Goal: Task Accomplishment & Management: Use online tool/utility

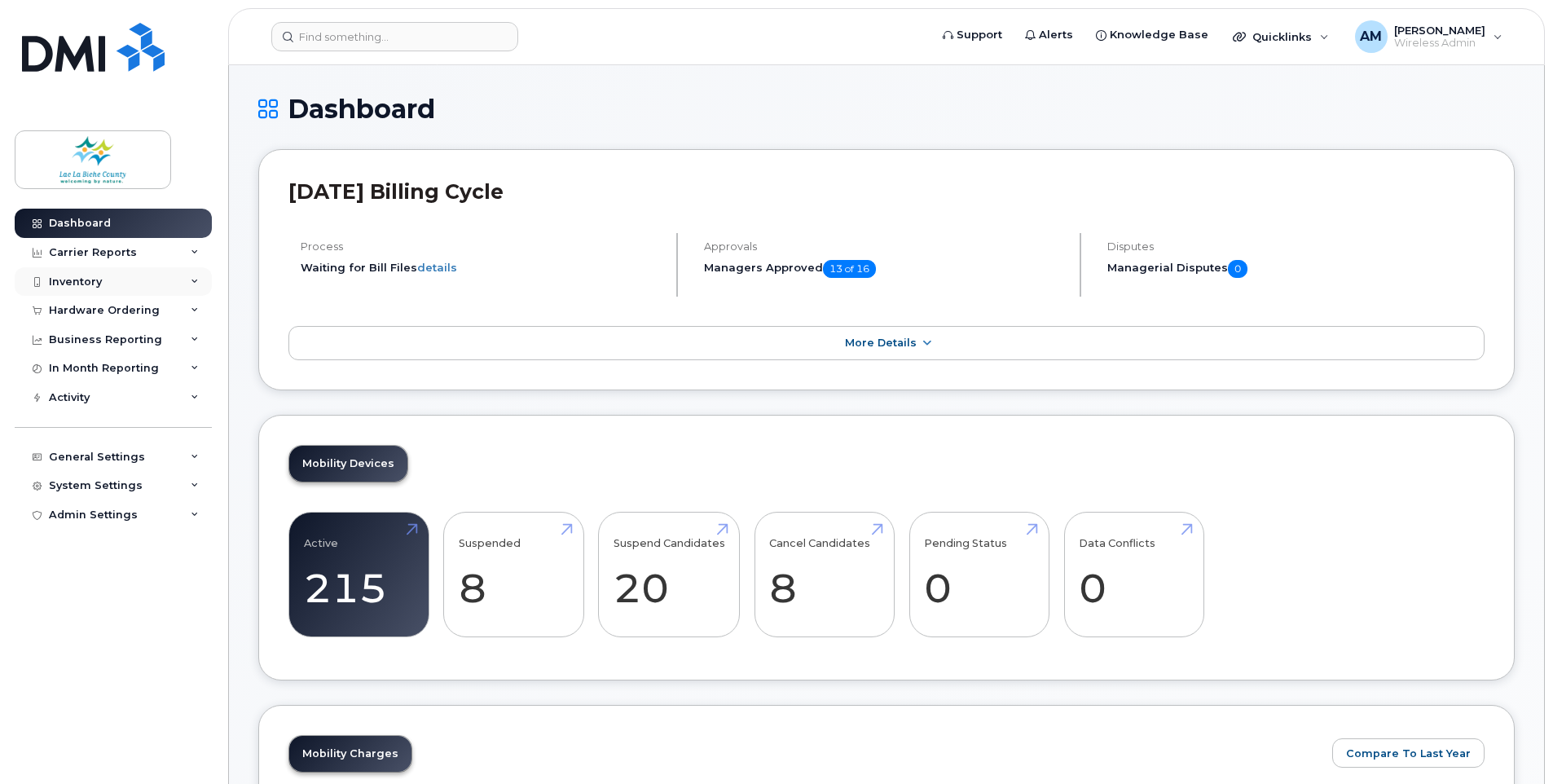
click at [133, 293] on div "Inventory" at bounding box center [114, 281] width 198 height 29
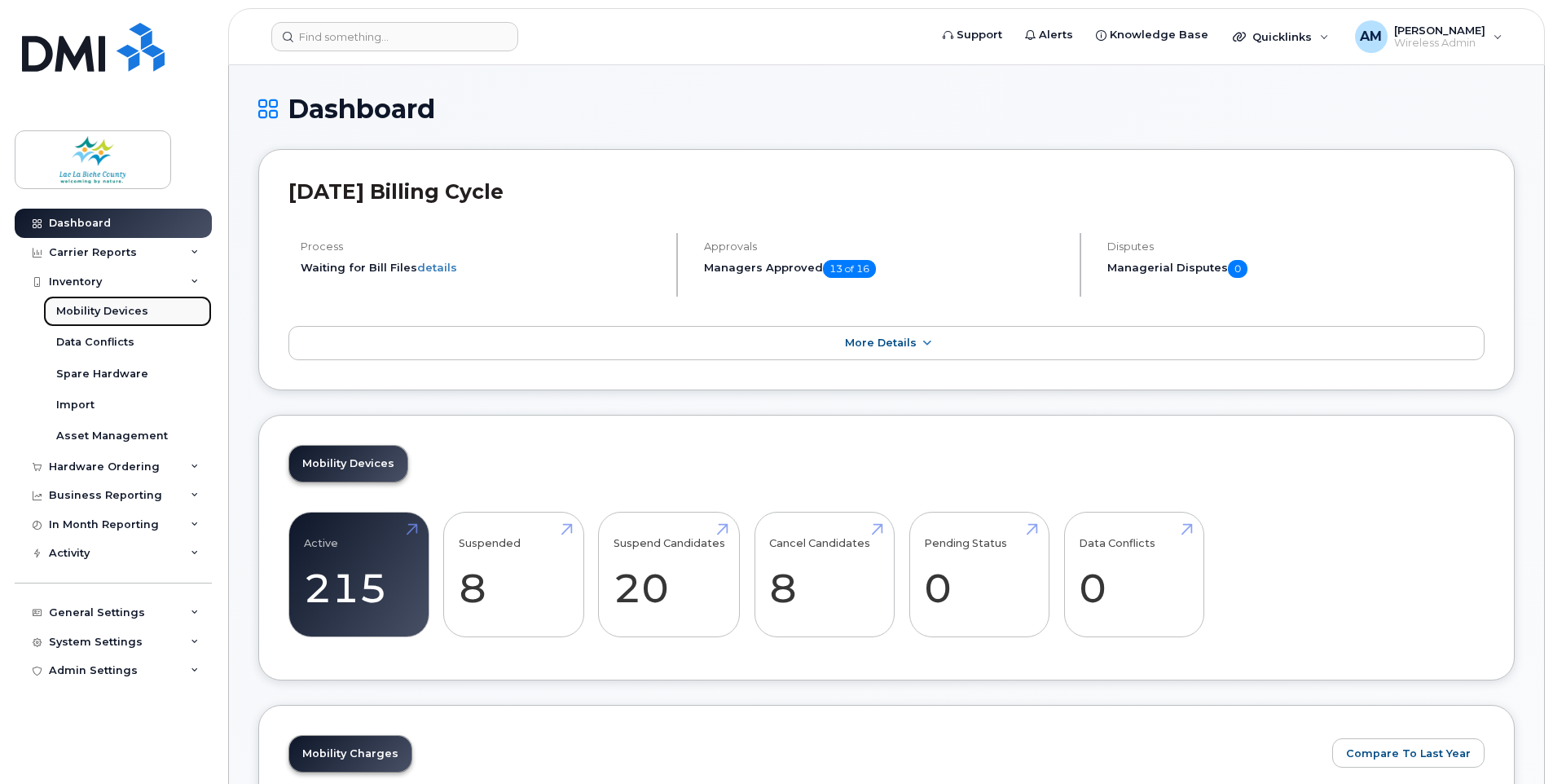
click at [120, 324] on link "Mobility Devices" at bounding box center [127, 311] width 168 height 31
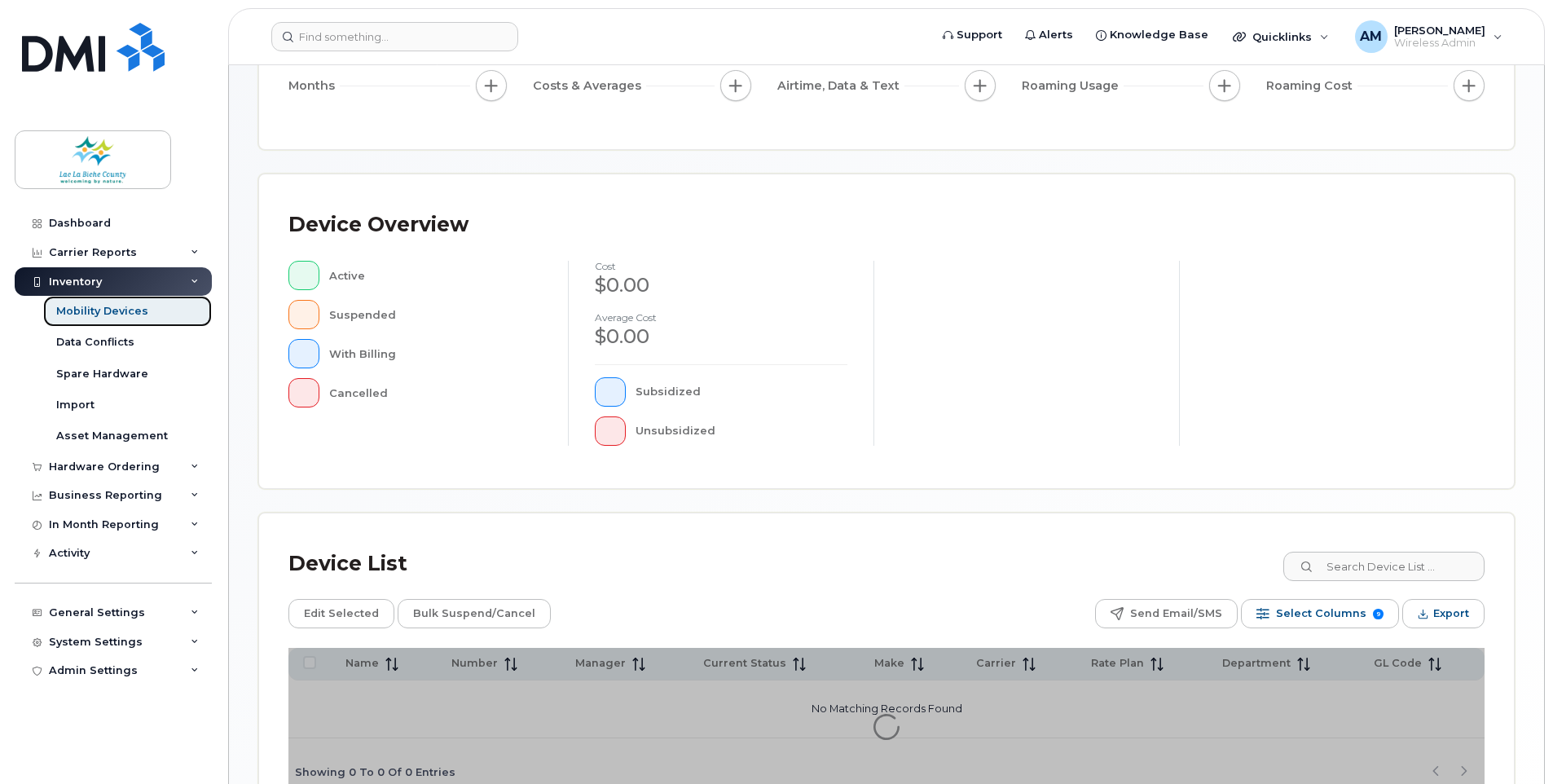
scroll to position [245, 0]
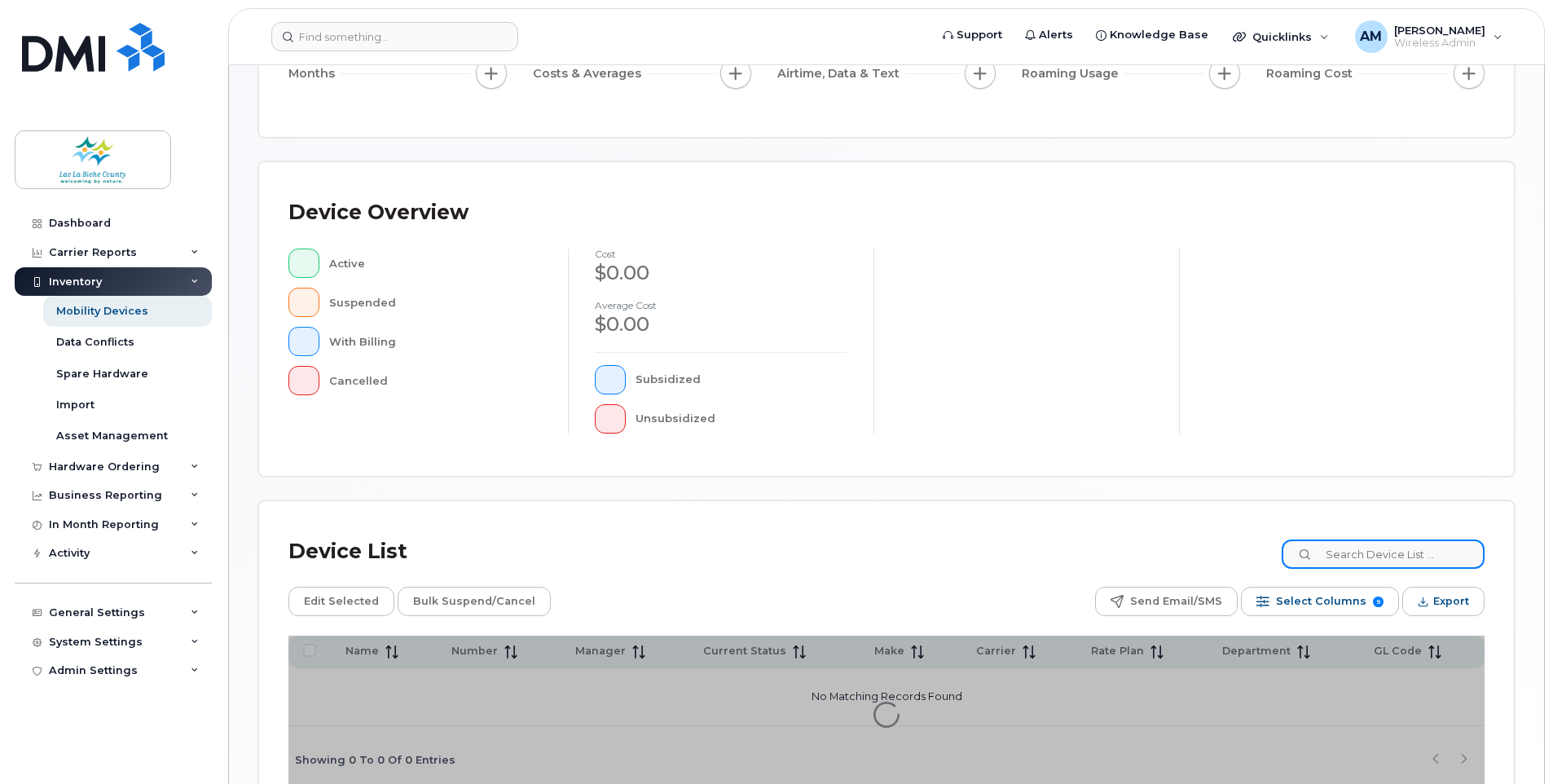
click at [1364, 551] on input at bounding box center [1384, 553] width 203 height 29
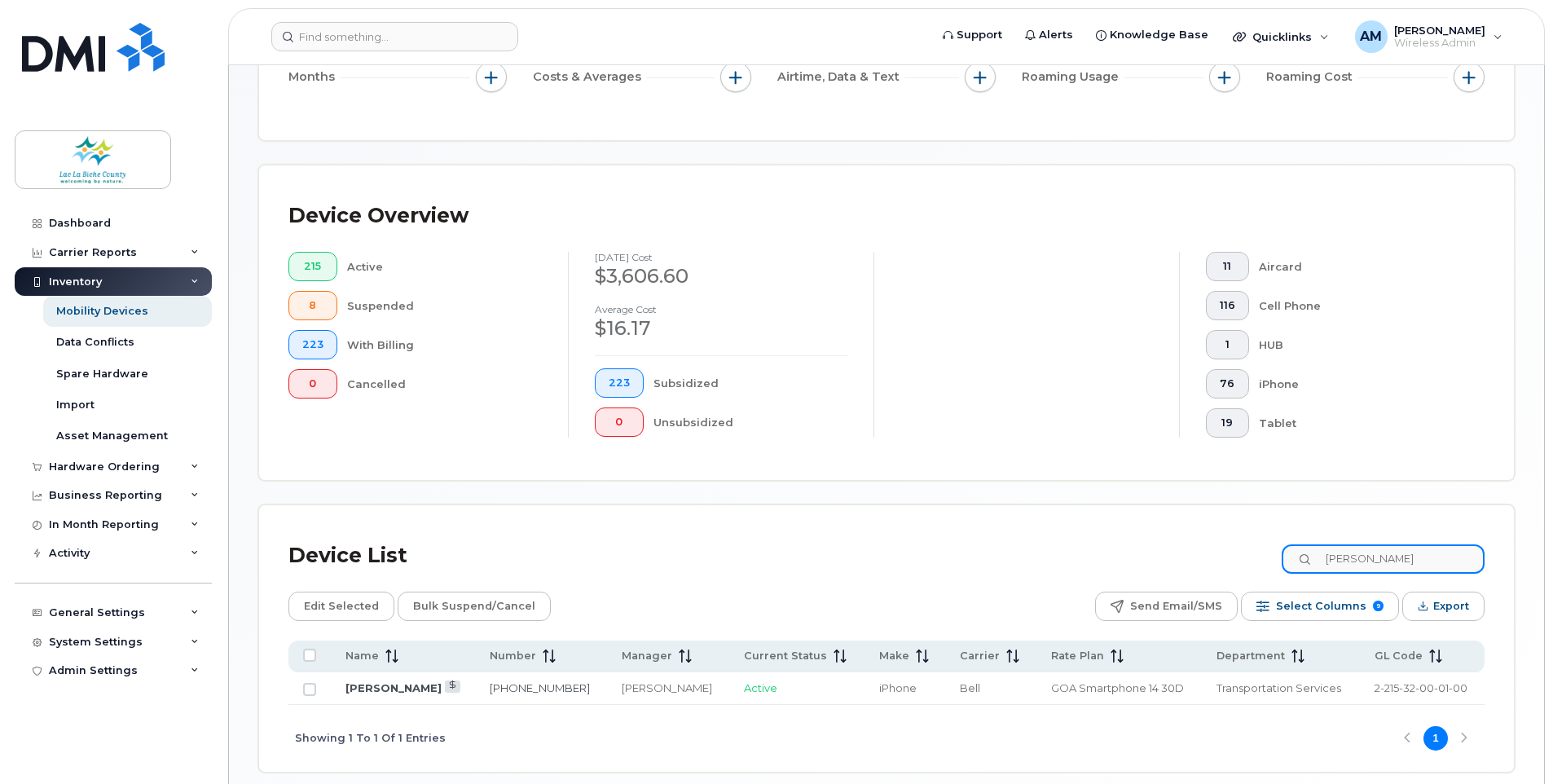
scroll to position [354, 0]
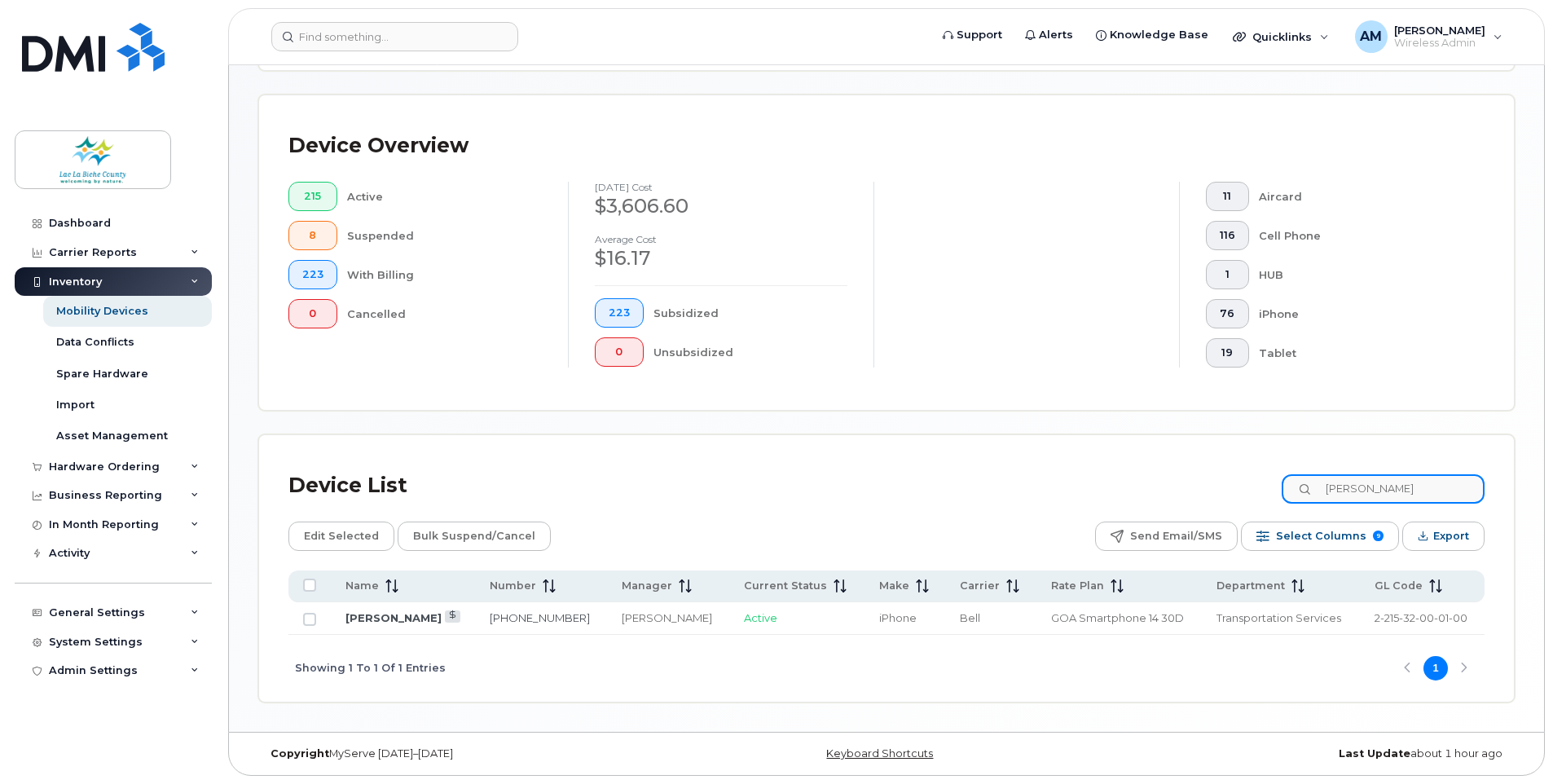
type input "[PERSON_NAME]"
click at [914, 456] on div "Device List [PERSON_NAME] Edit Selected Bulk Suspend/Cancel Send Email/SMS Sele…" at bounding box center [886, 568] width 1255 height 266
click at [780, 489] on div "Device List [PERSON_NAME]" at bounding box center [887, 486] width 1196 height 42
click at [777, 507] on div "Device List [PERSON_NAME] Edit Selected Bulk Suspend/Cancel Send Email/SMS Sele…" at bounding box center [887, 584] width 1196 height 237
